Goal: Information Seeking & Learning: Learn about a topic

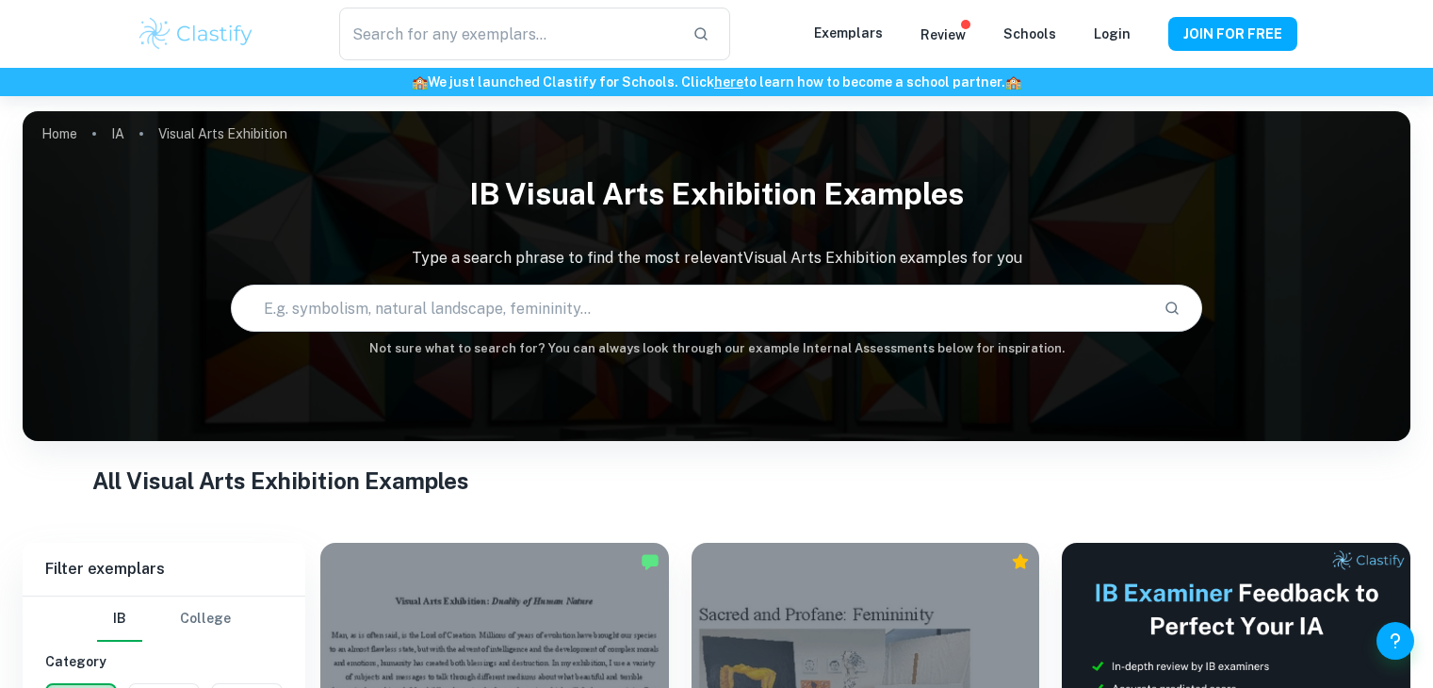
checkbox input "true"
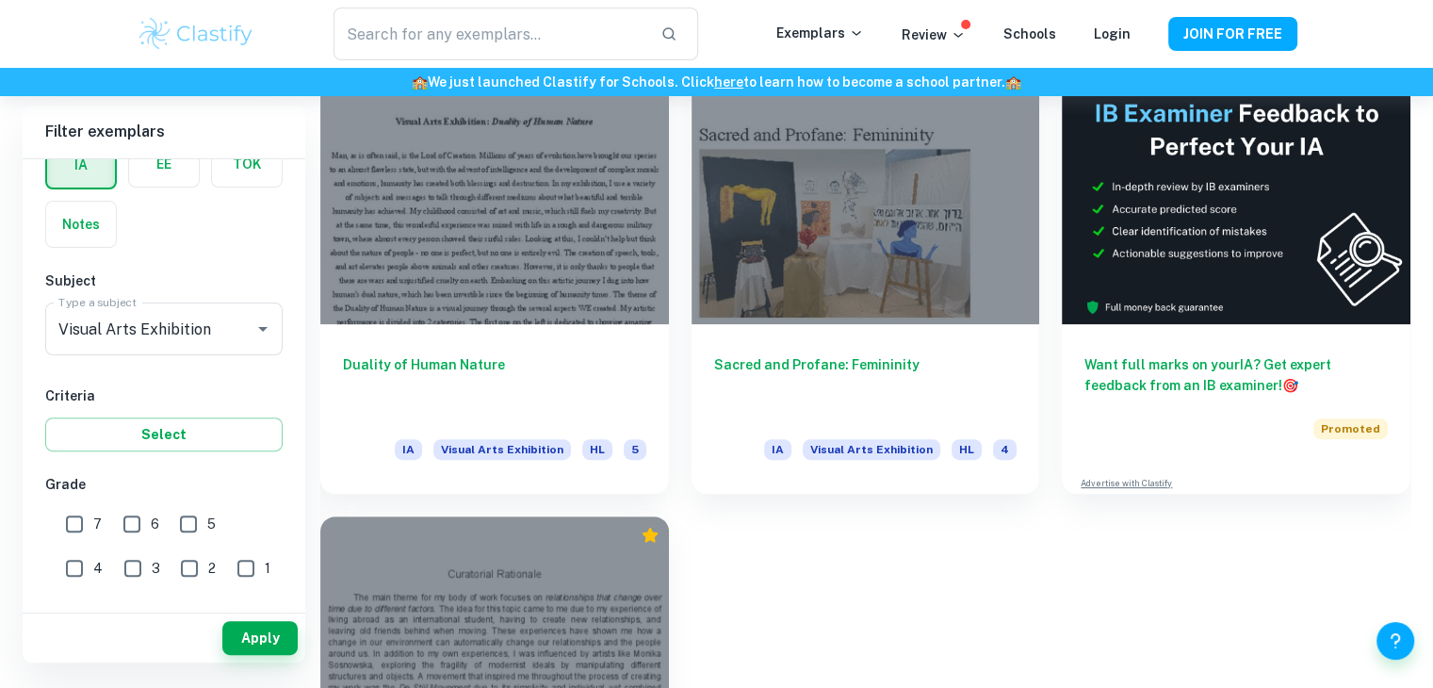
scroll to position [408, 0]
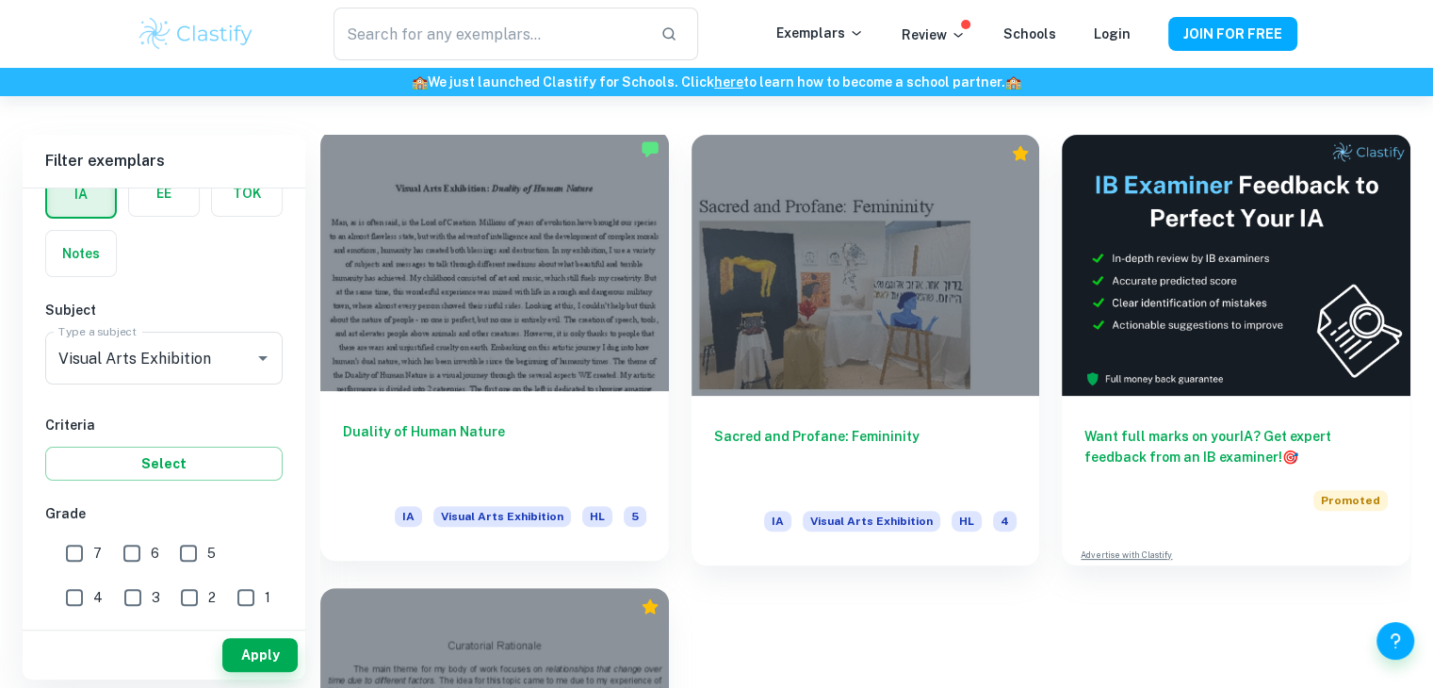
click at [377, 354] on div at bounding box center [494, 260] width 349 height 261
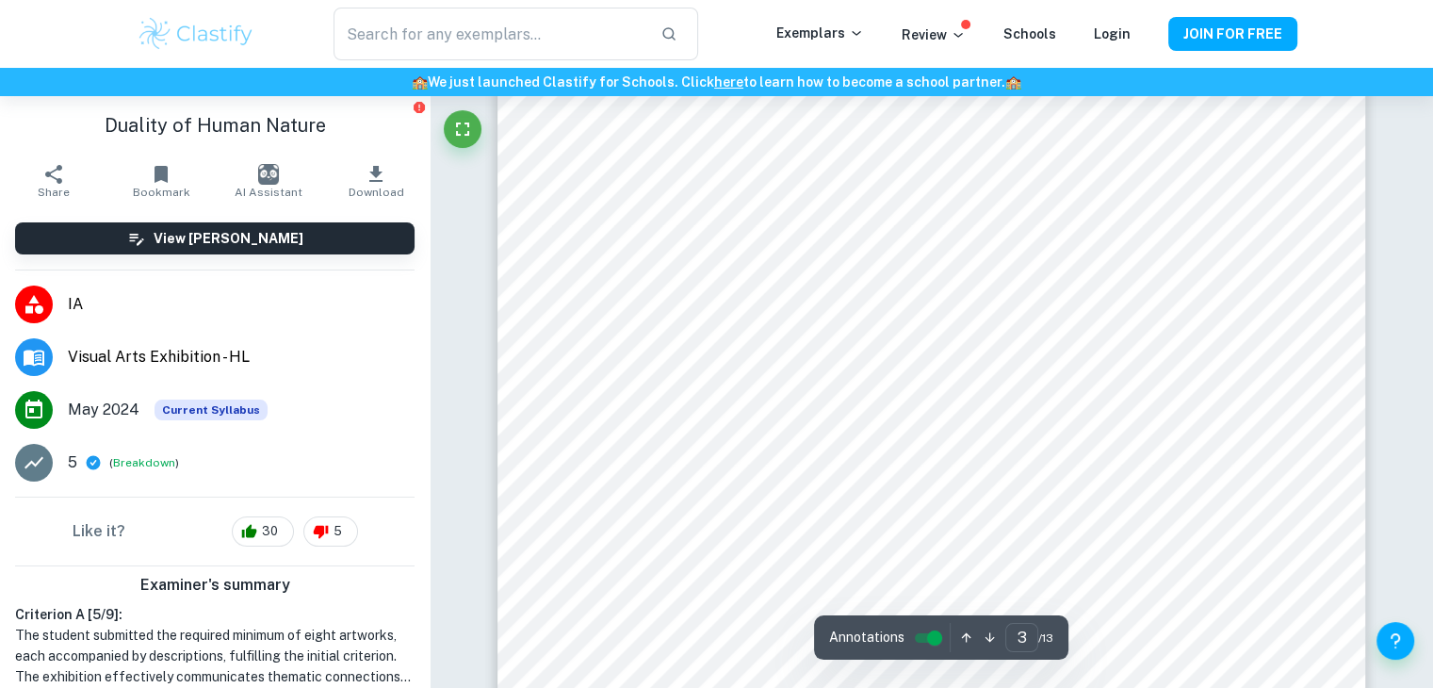
scroll to position [2730, 0]
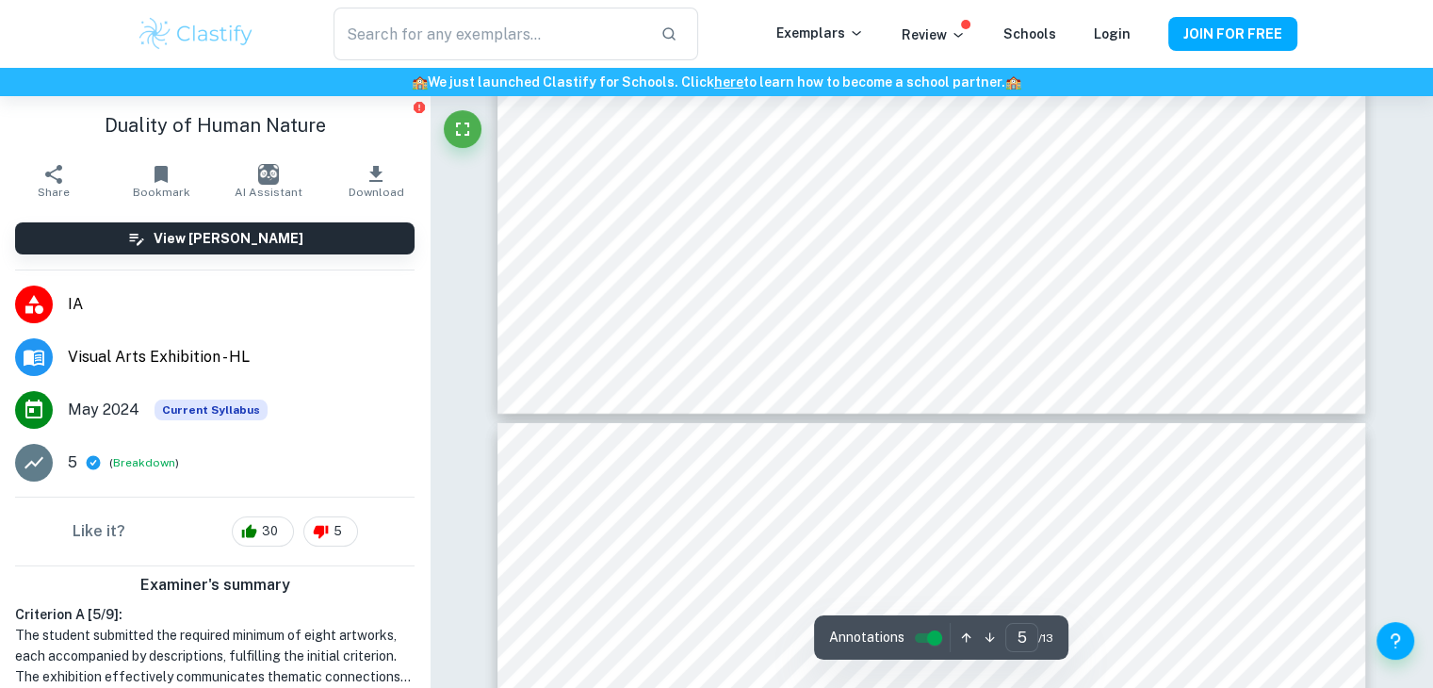
type input "6"
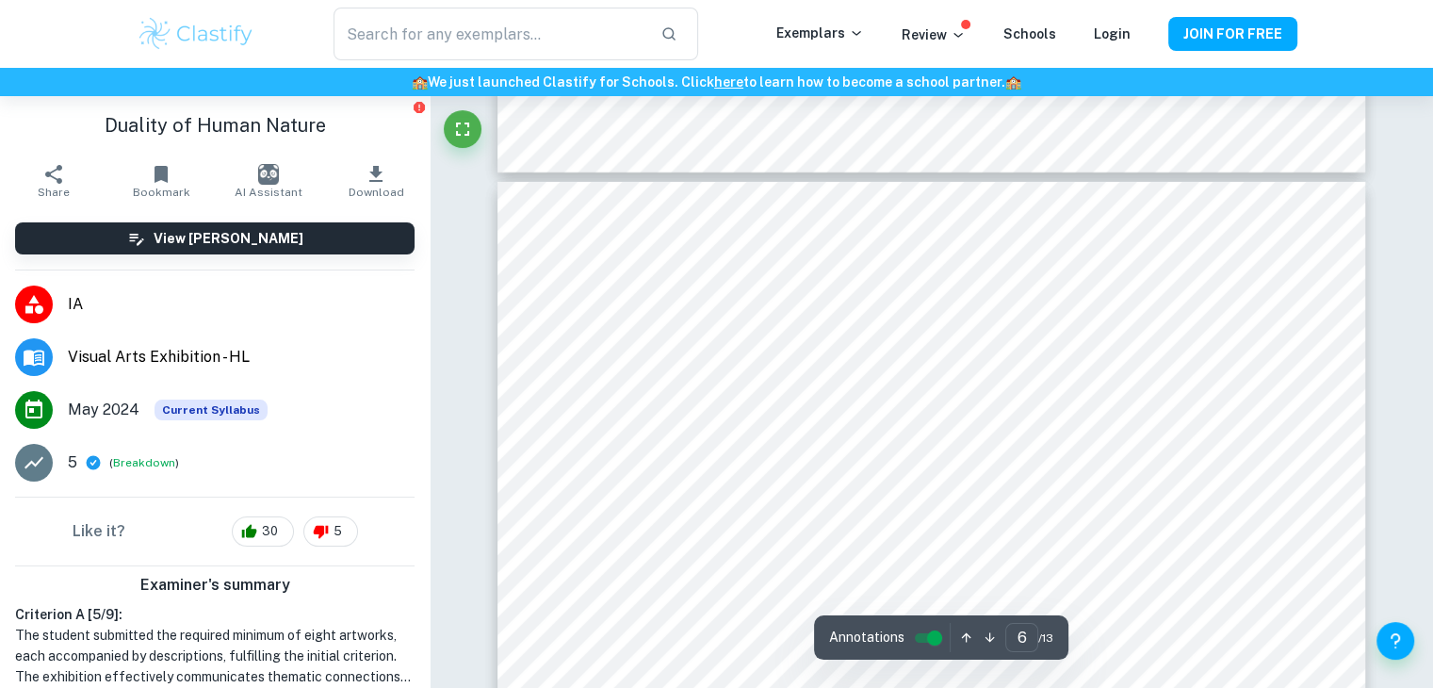
scroll to position [6398, 0]
